Goal: Task Accomplishment & Management: Use online tool/utility

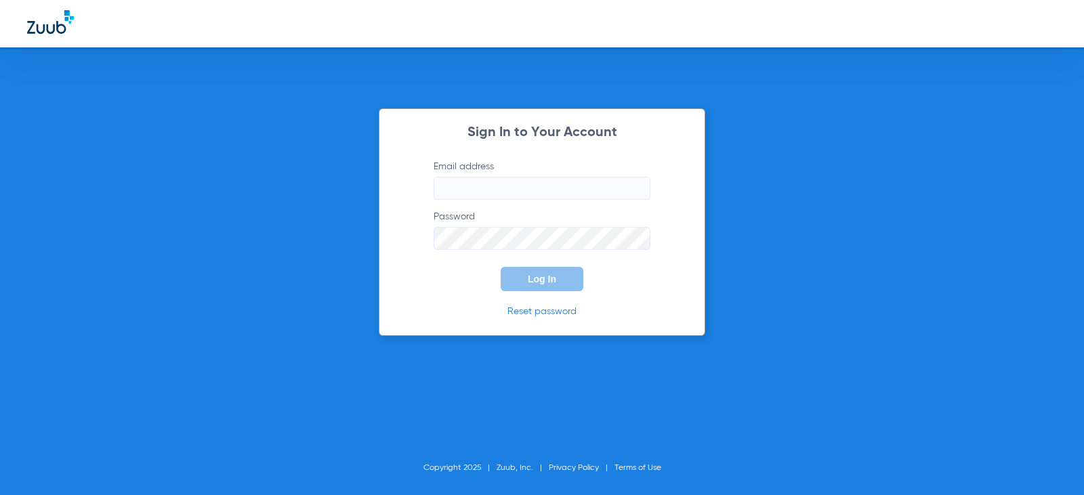
click at [472, 192] on input "Email address" at bounding box center [541, 188] width 217 height 23
type input "m"
type input "[EMAIL_ADDRESS][DOMAIN_NAME]"
click at [456, 223] on label "Password" at bounding box center [541, 230] width 217 height 40
click at [500, 267] on button "Log In" at bounding box center [541, 279] width 83 height 24
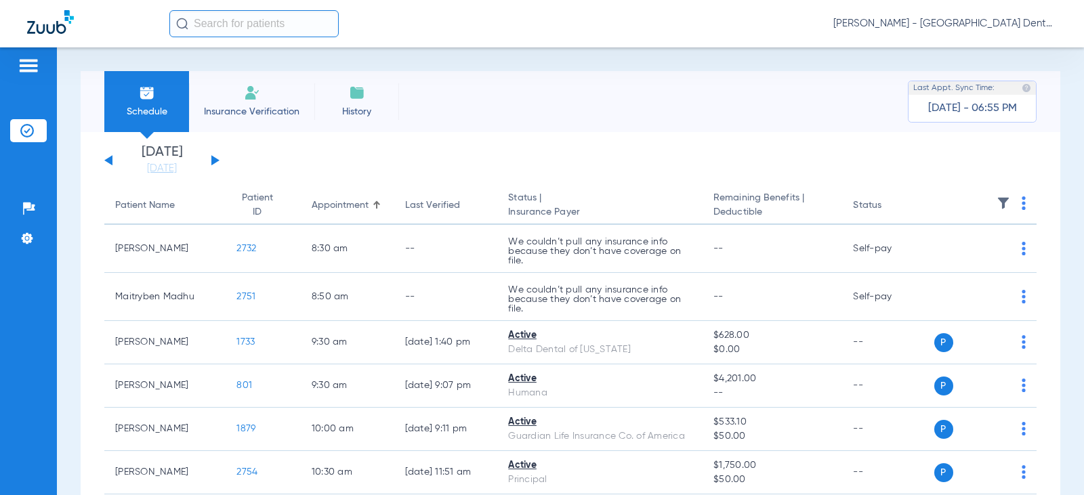
click at [217, 159] on button at bounding box center [215, 160] width 8 height 10
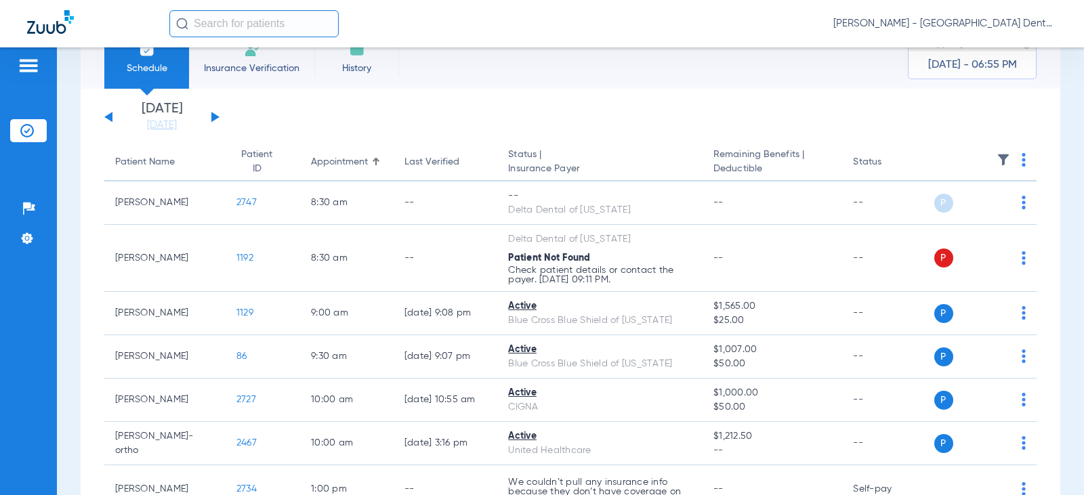
scroll to position [68, 0]
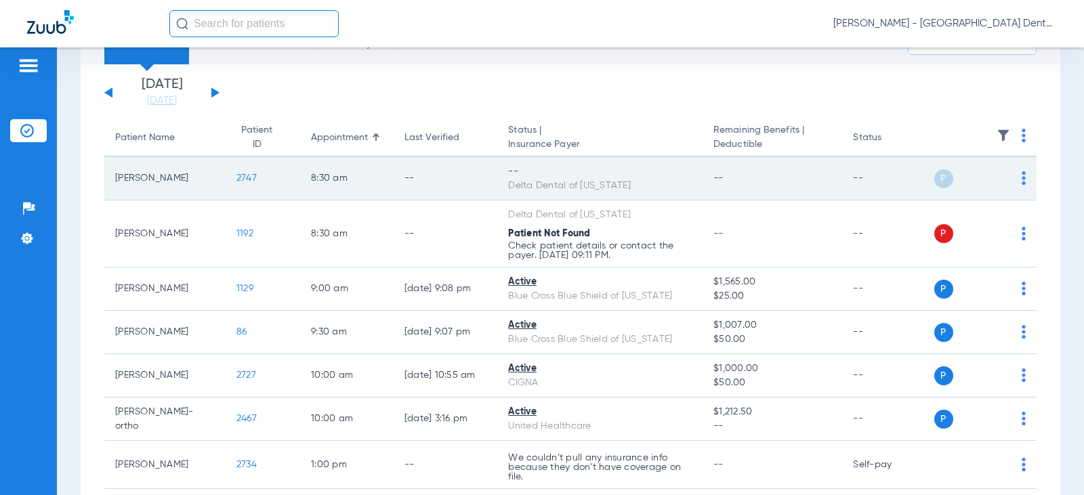
click at [1021, 176] on img at bounding box center [1023, 178] width 4 height 14
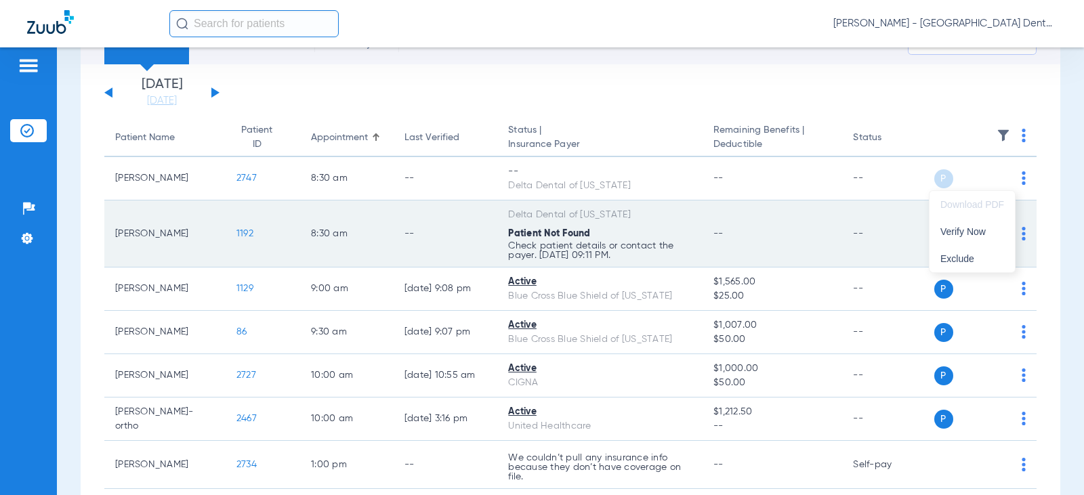
click at [959, 232] on span "Verify Now" at bounding box center [972, 231] width 64 height 9
click at [1021, 234] on img at bounding box center [1023, 234] width 4 height 14
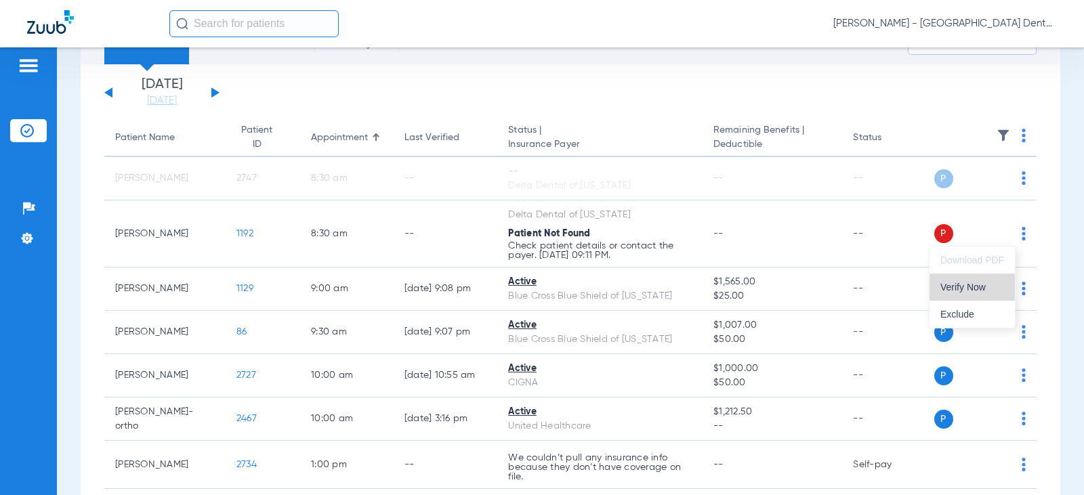
click at [972, 288] on span "Verify Now" at bounding box center [972, 286] width 64 height 9
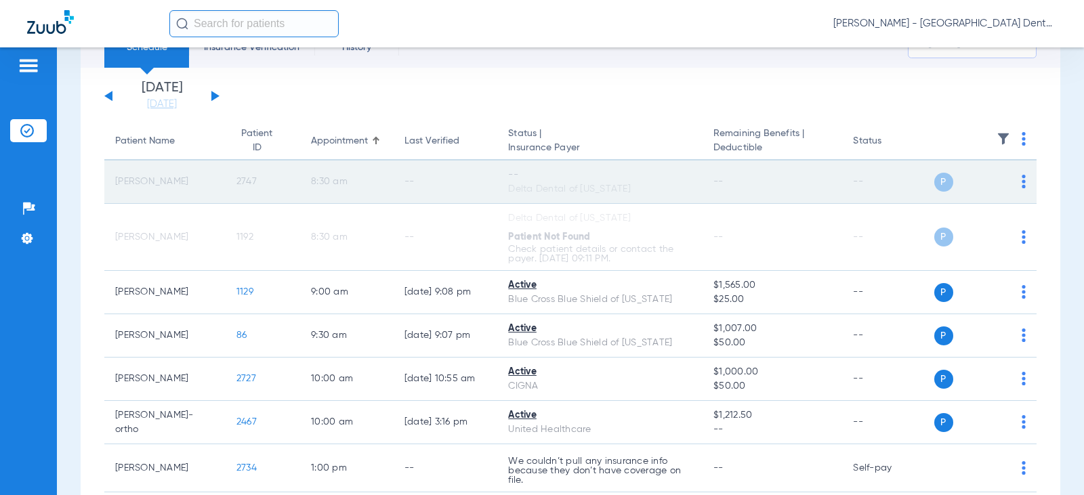
scroll to position [22, 0]
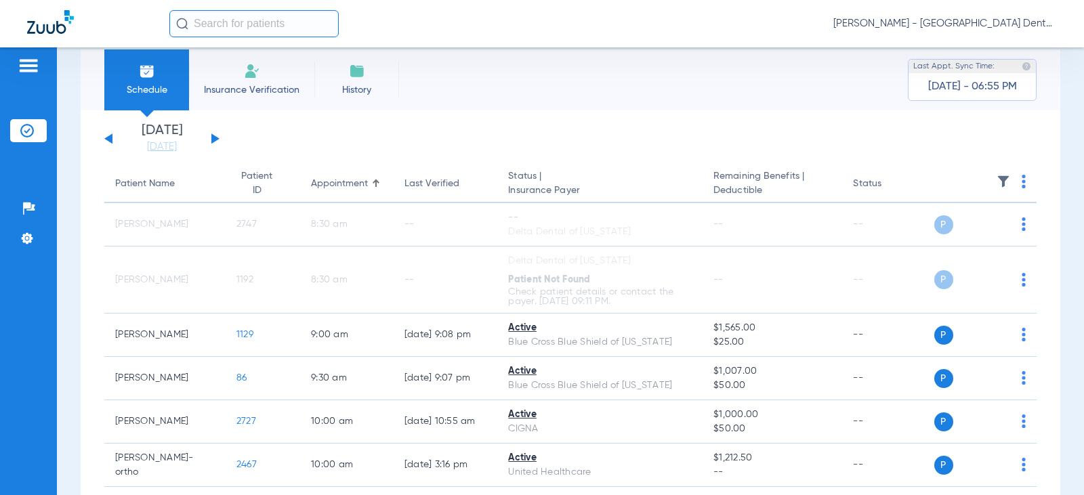
click at [215, 138] on button at bounding box center [215, 138] width 8 height 10
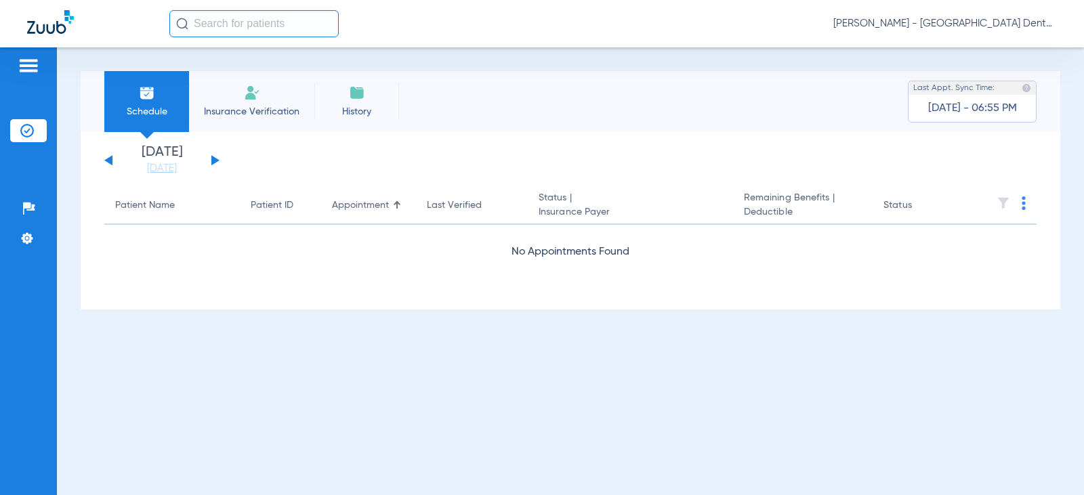
click at [216, 159] on button at bounding box center [215, 160] width 8 height 10
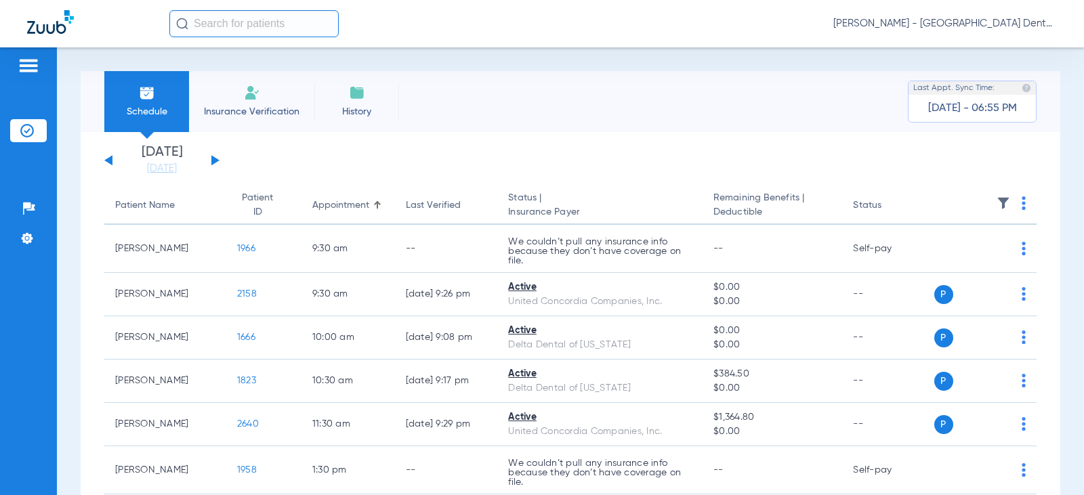
scroll to position [68, 0]
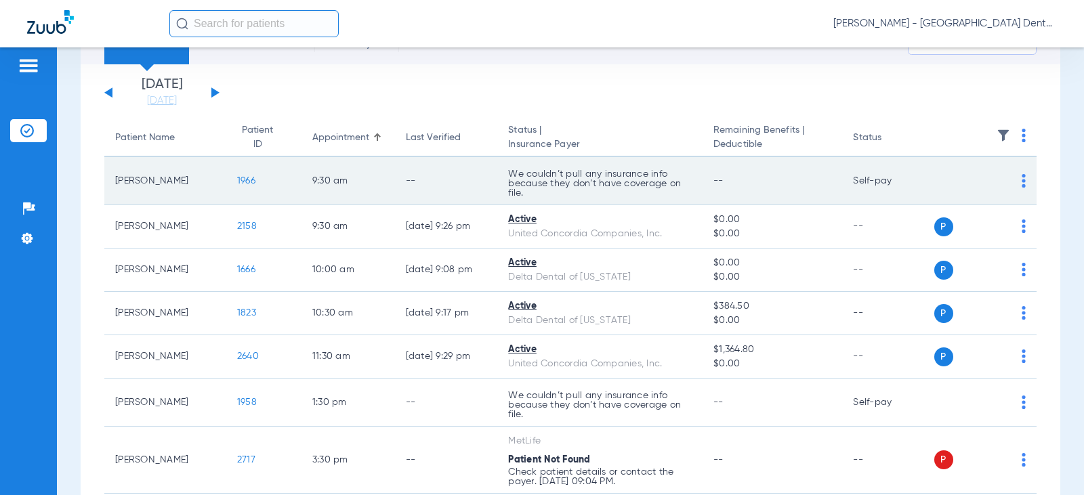
click at [1021, 181] on img at bounding box center [1023, 181] width 4 height 14
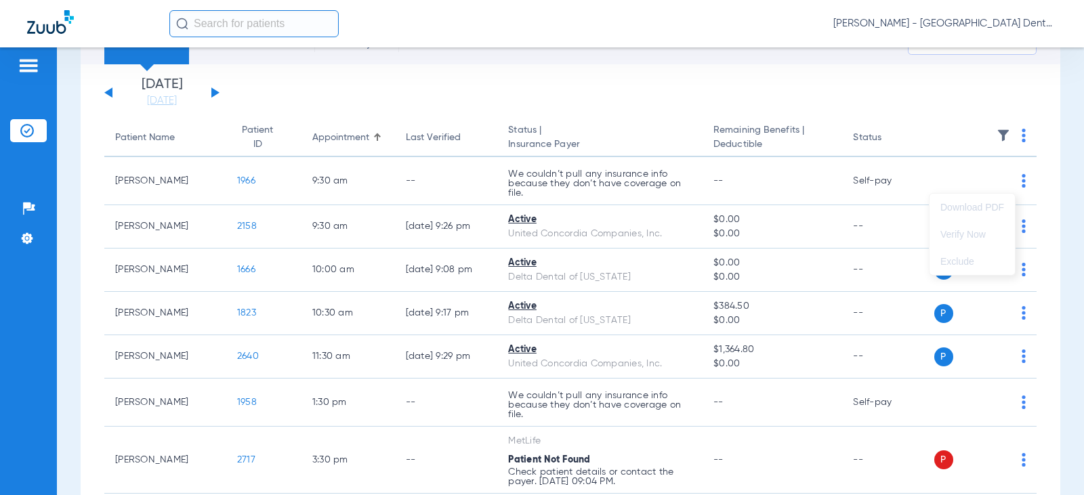
click at [979, 175] on div at bounding box center [542, 247] width 1084 height 495
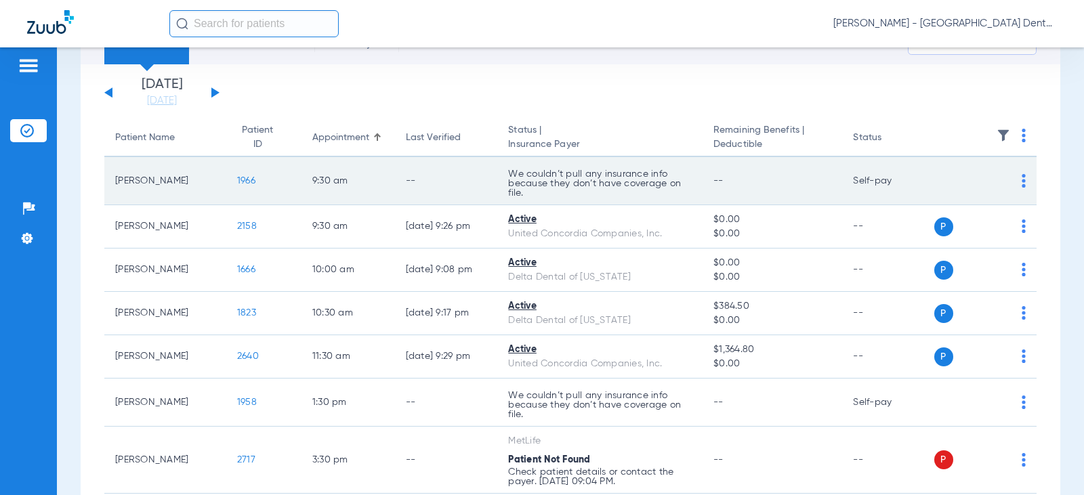
click at [731, 177] on td "--" at bounding box center [772, 181] width 140 height 48
click at [719, 180] on td "--" at bounding box center [772, 181] width 140 height 48
click at [457, 181] on td "--" at bounding box center [446, 181] width 103 height 48
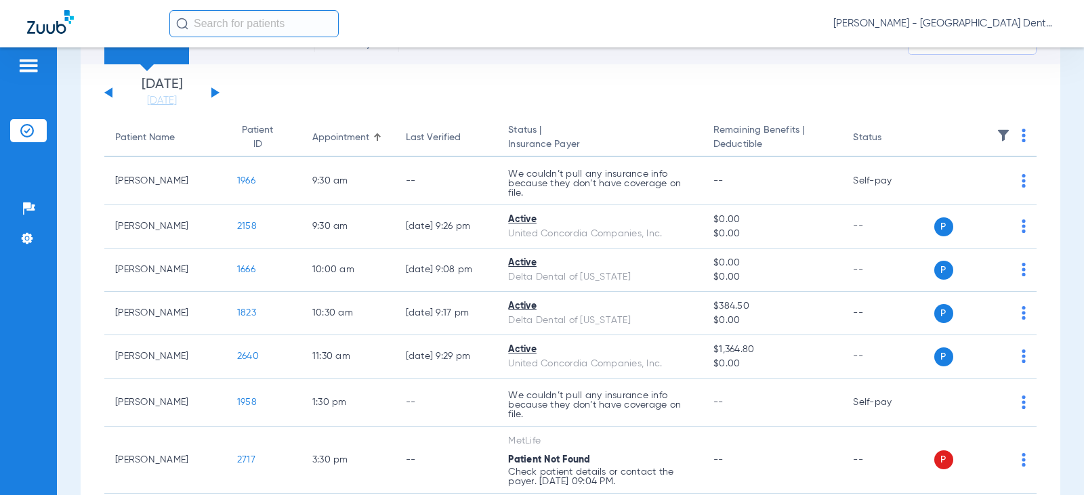
click at [213, 96] on button at bounding box center [215, 92] width 8 height 10
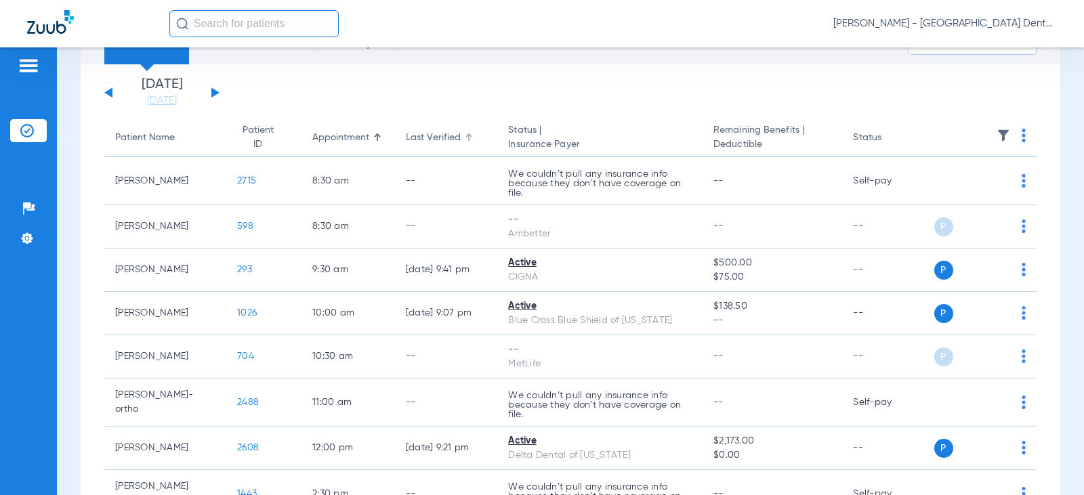
scroll to position [135, 0]
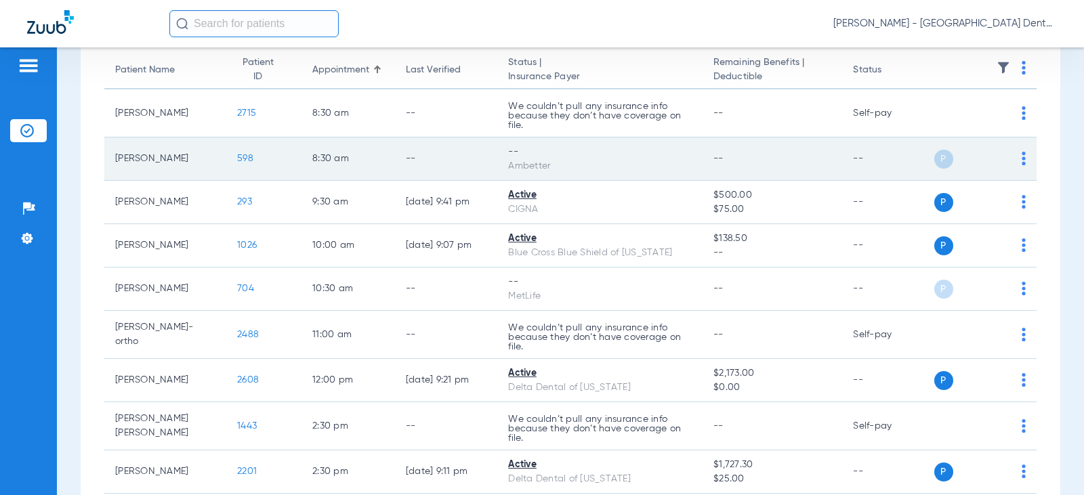
click at [1019, 153] on td "P S" at bounding box center [985, 158] width 103 height 43
click at [1021, 161] on img at bounding box center [1023, 159] width 4 height 14
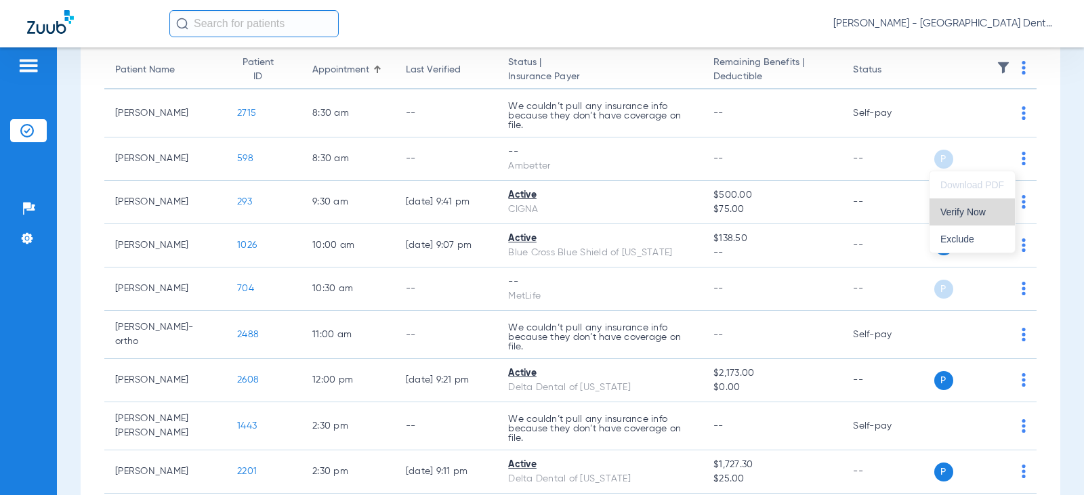
click at [977, 209] on span "Verify Now" at bounding box center [972, 211] width 64 height 9
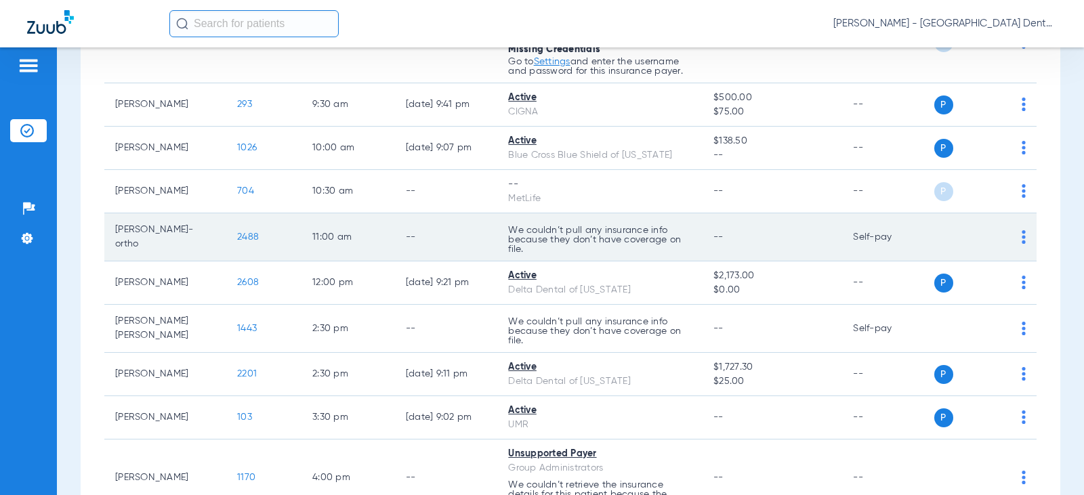
scroll to position [339, 0]
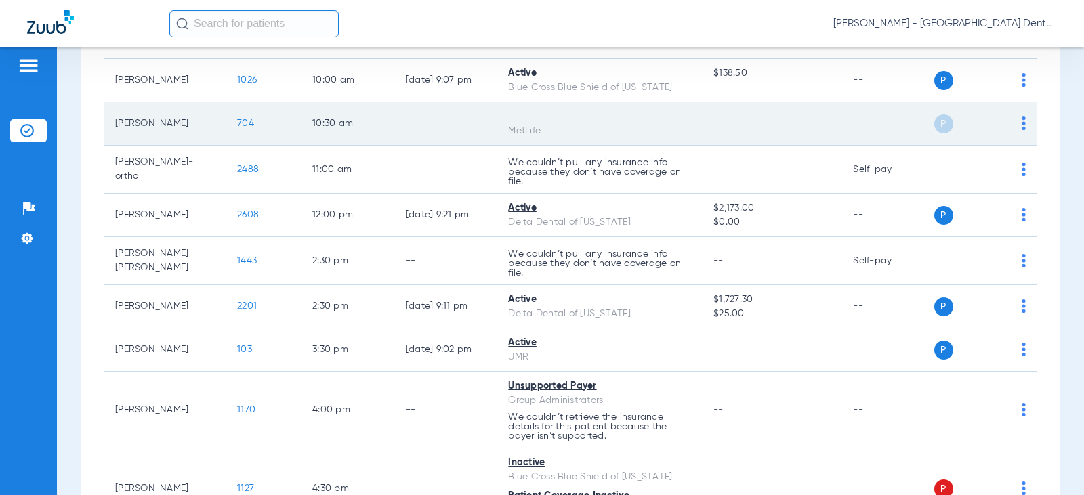
click at [1021, 123] on img at bounding box center [1023, 123] width 4 height 14
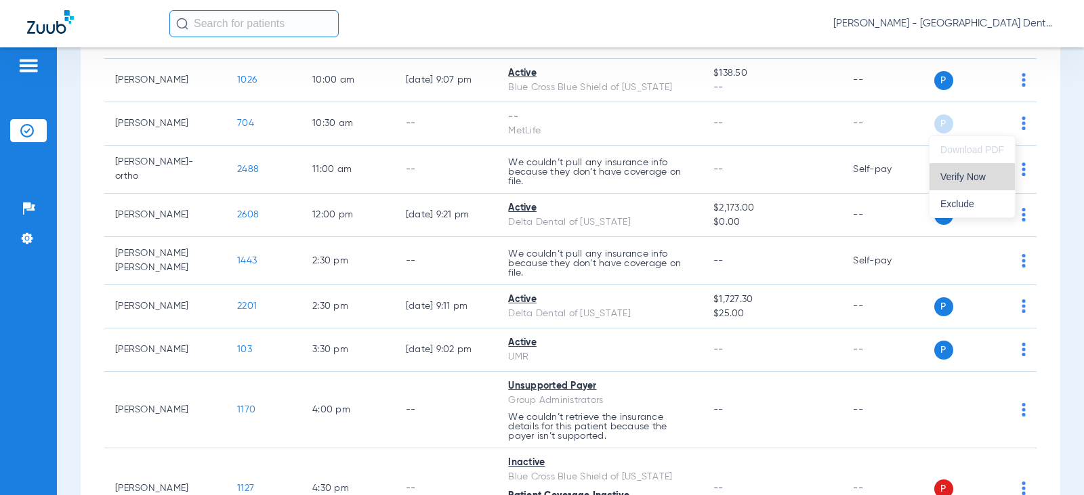
click at [958, 177] on span "Verify Now" at bounding box center [972, 176] width 64 height 9
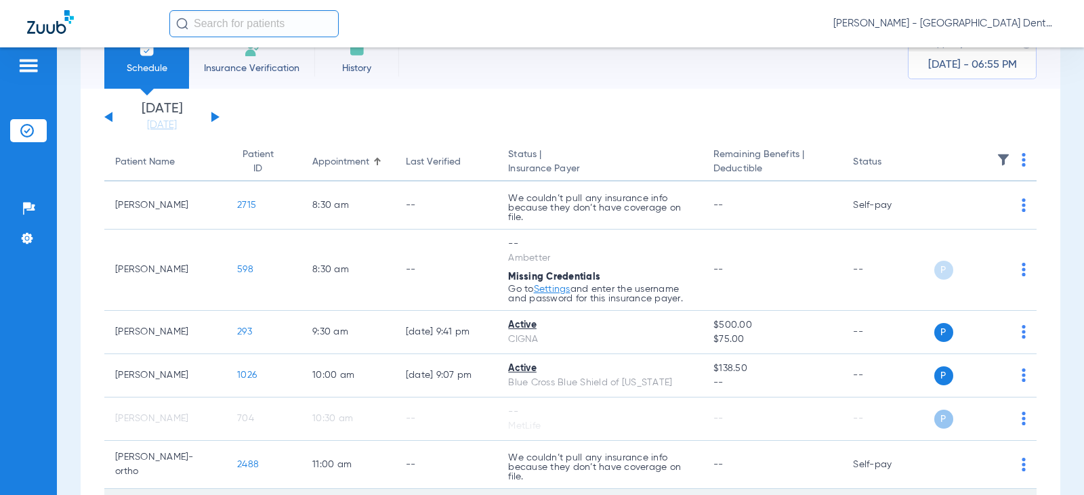
scroll to position [68, 0]
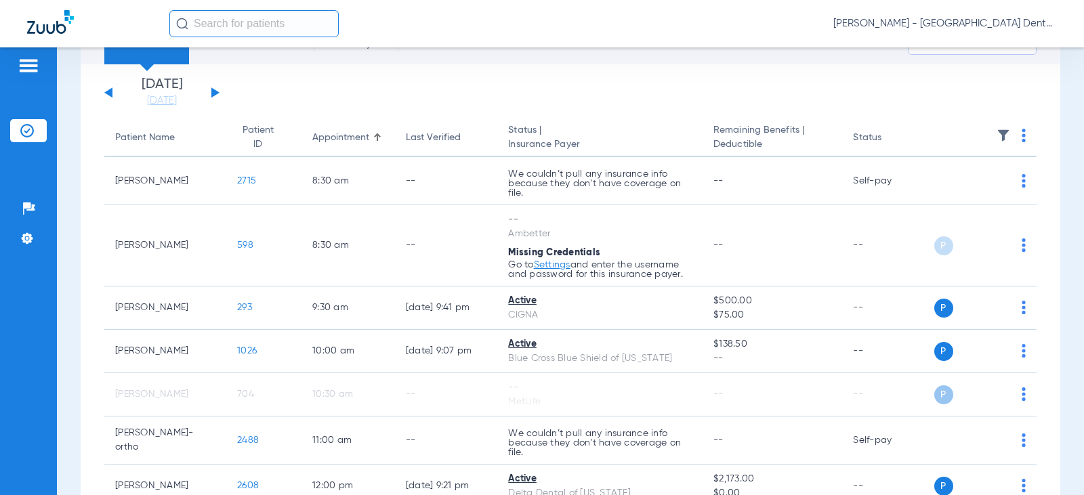
click at [377, 137] on div at bounding box center [377, 137] width 1 height 7
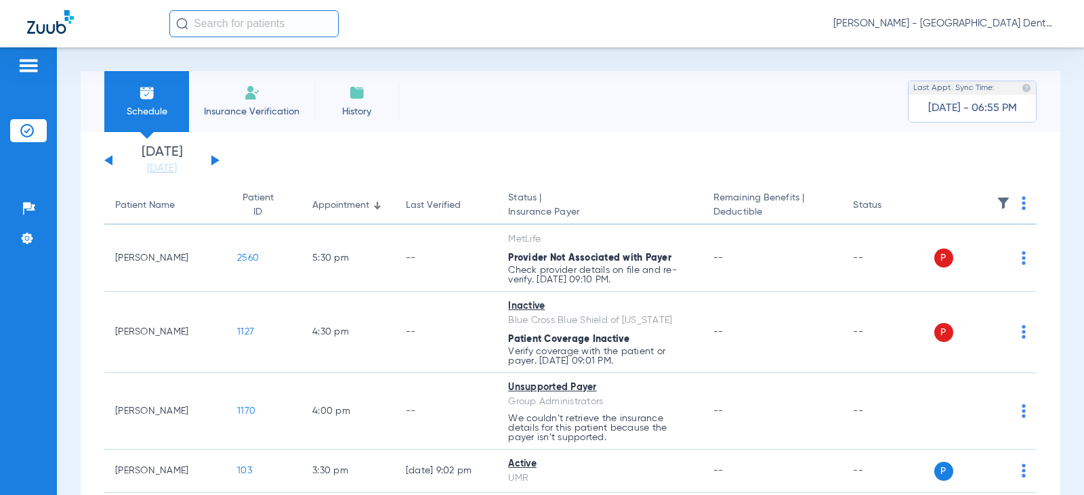
click at [377, 208] on div at bounding box center [378, 209] width 2 height 2
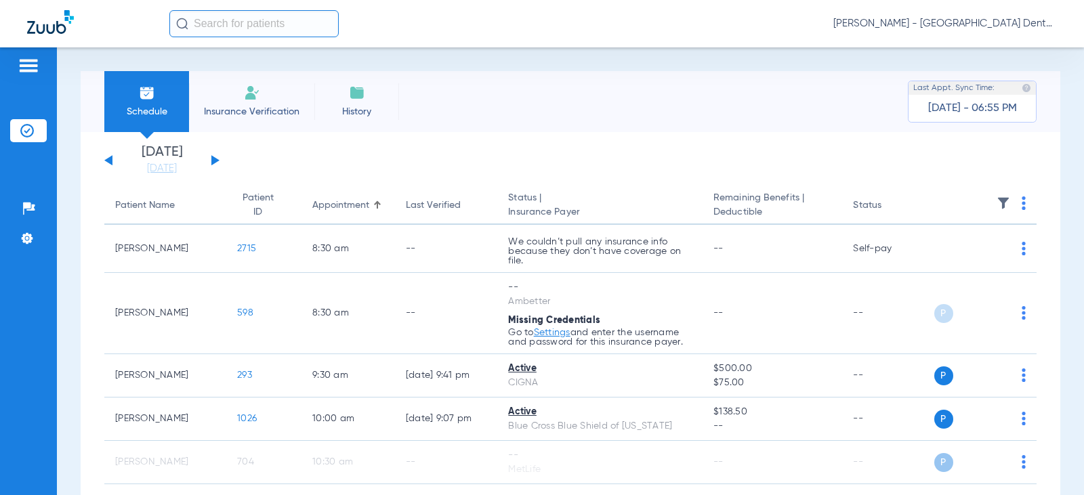
click at [109, 160] on button at bounding box center [108, 160] width 8 height 10
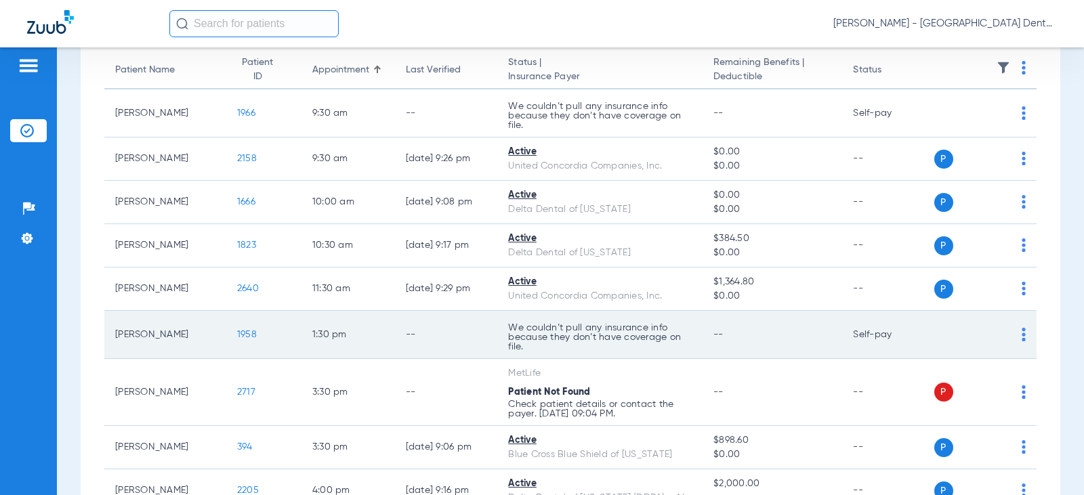
scroll to position [68, 0]
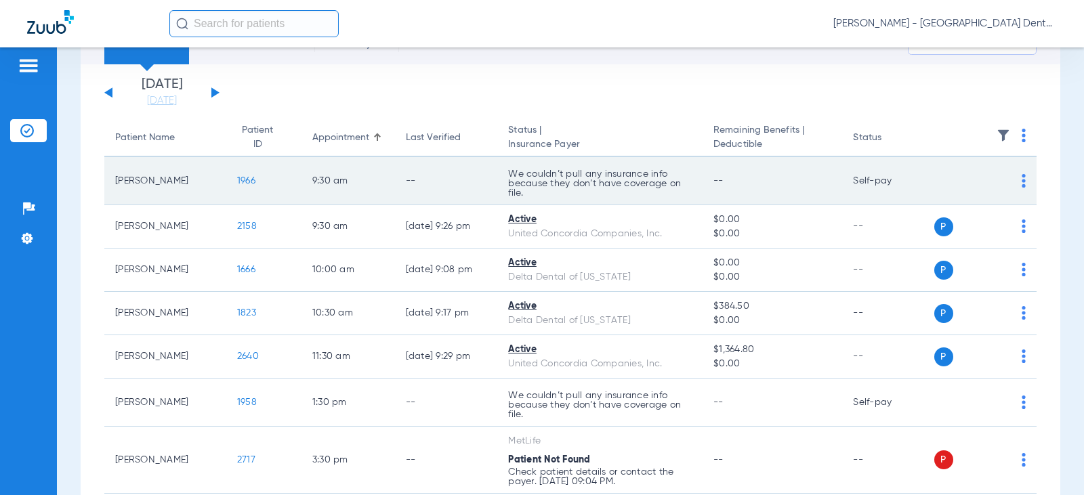
click at [1021, 181] on img at bounding box center [1023, 181] width 4 height 14
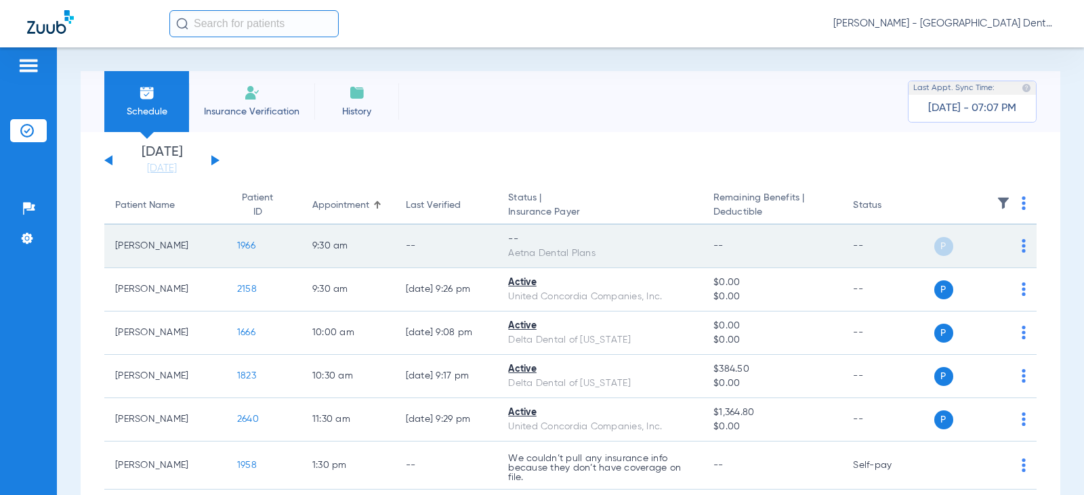
click at [1010, 244] on div "P S" at bounding box center [980, 246] width 92 height 19
click at [1021, 249] on img at bounding box center [1023, 246] width 4 height 14
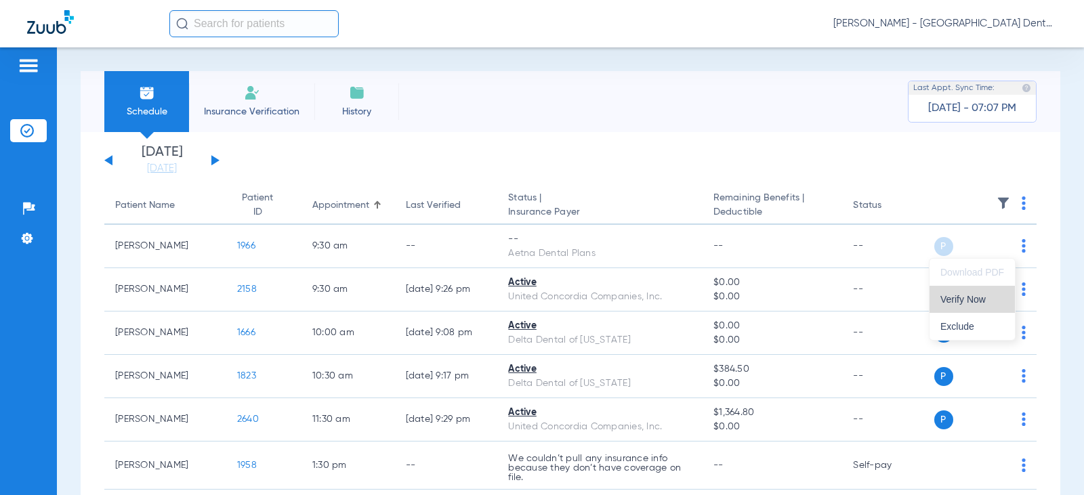
click at [968, 297] on span "Verify Now" at bounding box center [972, 299] width 64 height 9
